Goal: Information Seeking & Learning: Learn about a topic

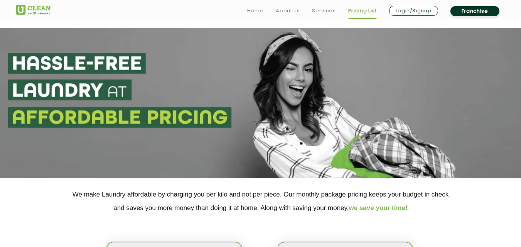
scroll to position [113, 0]
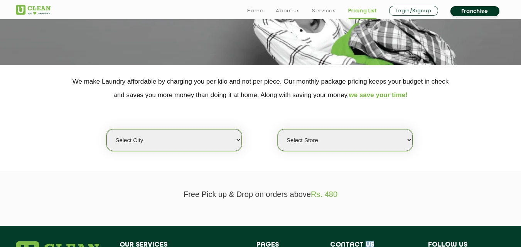
click at [226, 139] on select "Select city [GEOGRAPHIC_DATA] [GEOGRAPHIC_DATA] [GEOGRAPHIC_DATA] [GEOGRAPHIC_D…" at bounding box center [173, 140] width 135 height 22
select select "40"
click at [226, 139] on select "Select city [GEOGRAPHIC_DATA] [GEOGRAPHIC_DATA] [GEOGRAPHIC_DATA] [GEOGRAPHIC_D…" at bounding box center [173, 140] width 135 height 22
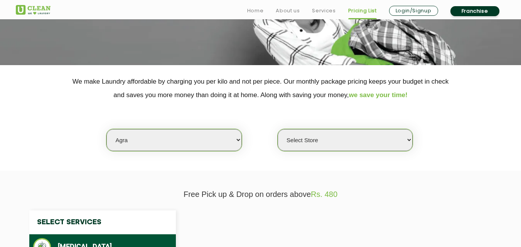
select select "0"
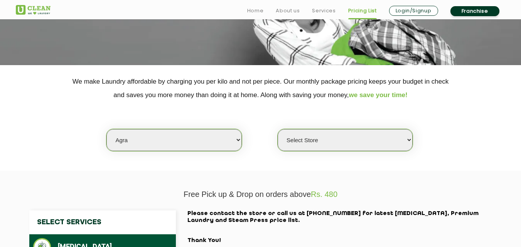
drag, startPoint x: 302, startPoint y: 140, endPoint x: 252, endPoint y: 35, distance: 115.8
click at [252, 35] on app-pricing "We make Laundry affordable by charging you per kilo and not per piece. Our mont…" at bounding box center [260, 158] width 521 height 487
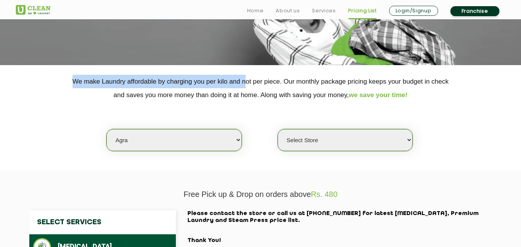
drag, startPoint x: 252, startPoint y: 35, endPoint x: 247, endPoint y: 72, distance: 37.0
click at [247, 72] on app-pricing "We make Laundry affordable by charging you per kilo and not per piece. Our mont…" at bounding box center [260, 158] width 521 height 487
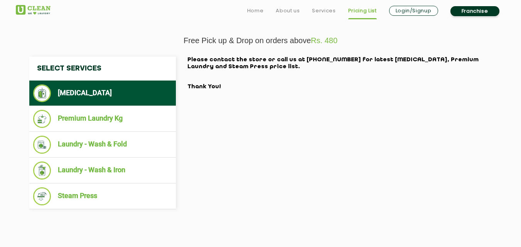
scroll to position [267, 0]
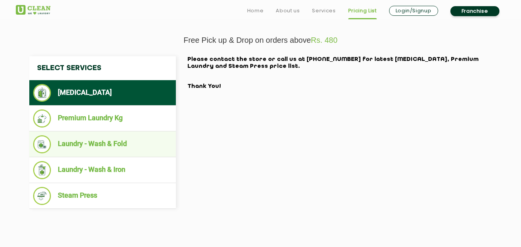
click at [113, 133] on ul "Laundry - Wash & Fold" at bounding box center [102, 145] width 147 height 26
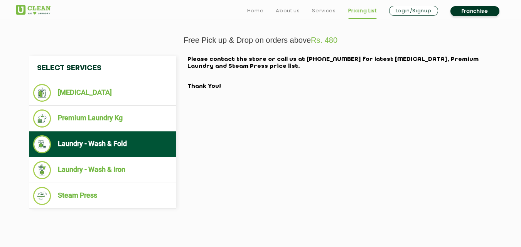
click at [158, 144] on li "Laundry - Wash & Fold" at bounding box center [102, 144] width 139 height 18
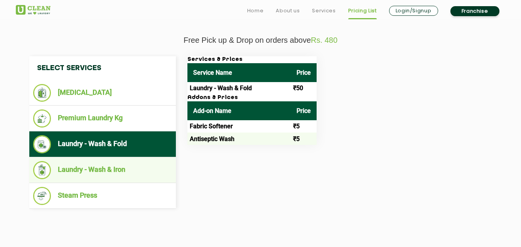
click at [137, 181] on ul "Laundry - Wash & Iron" at bounding box center [102, 170] width 147 height 26
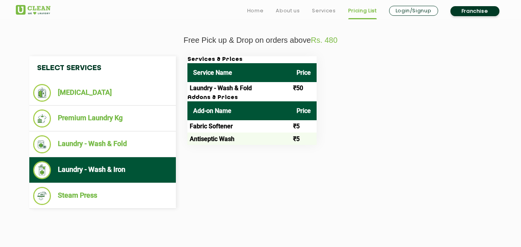
click at [138, 166] on li "Laundry - Wash & Iron" at bounding box center [102, 170] width 139 height 18
